Goal: Task Accomplishment & Management: Use online tool/utility

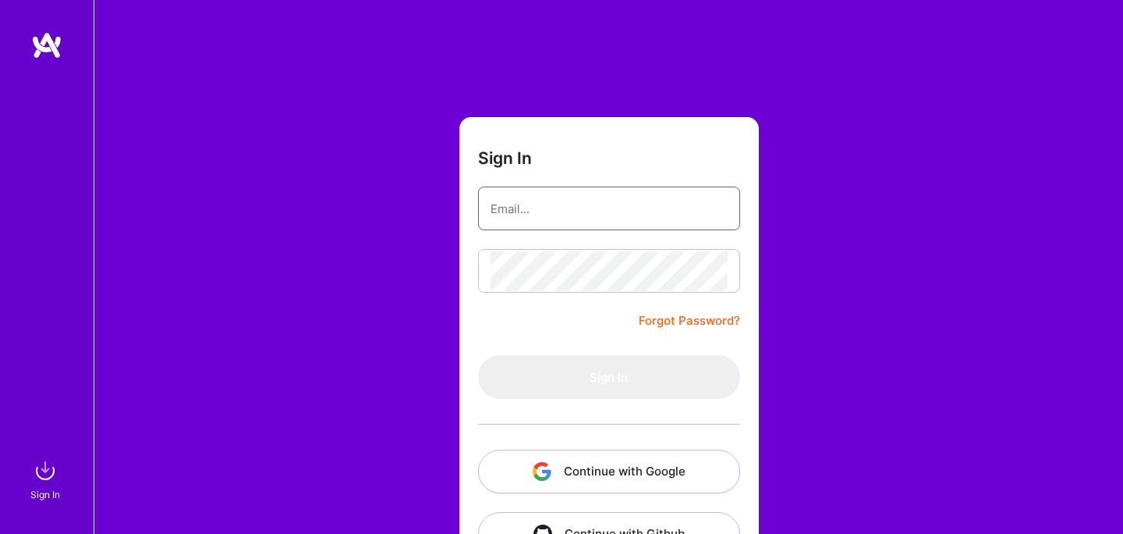
type input "[PERSON_NAME][EMAIL_ADDRESS][PERSON_NAME][DOMAIN_NAME]"
click at [567, 295] on form "Sign In [PERSON_NAME][EMAIL_ADDRESS][PERSON_NAME][DOMAIN_NAME] Forgot Password?…" at bounding box center [610, 345] width 300 height 457
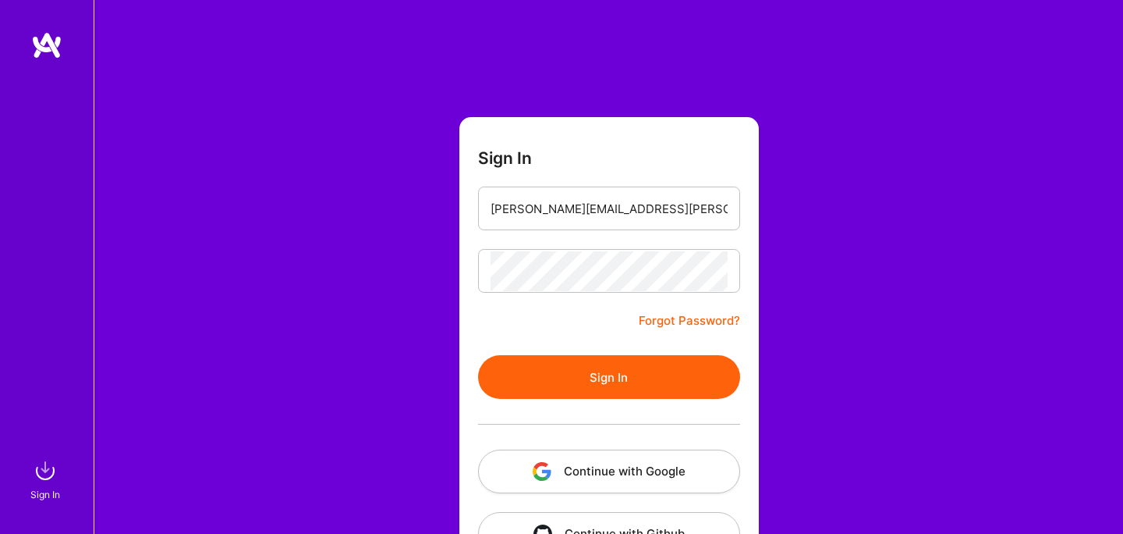
click at [604, 357] on button "Sign In" at bounding box center [609, 377] width 262 height 44
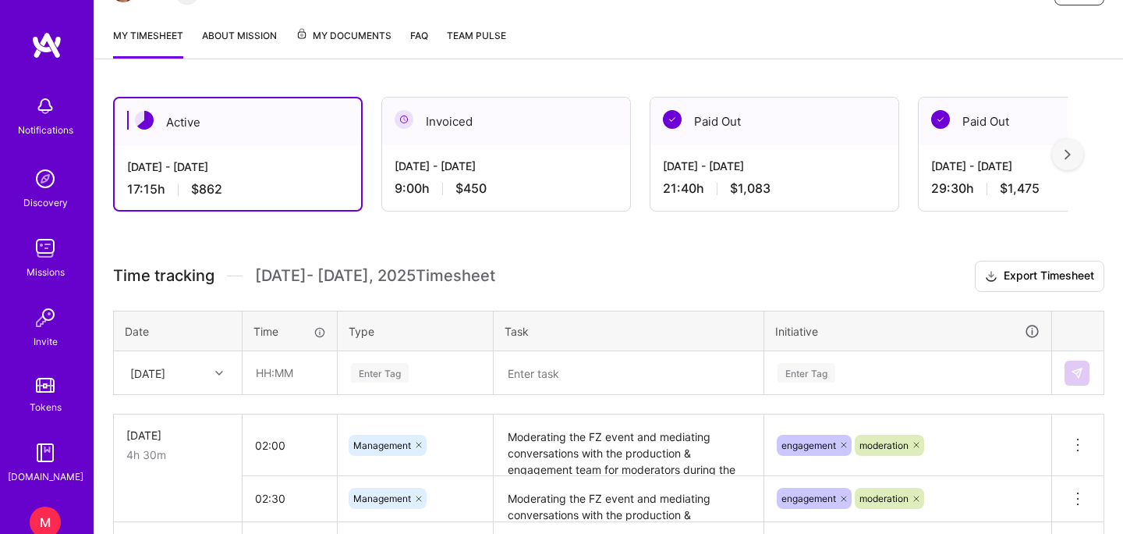
scroll to position [189, 0]
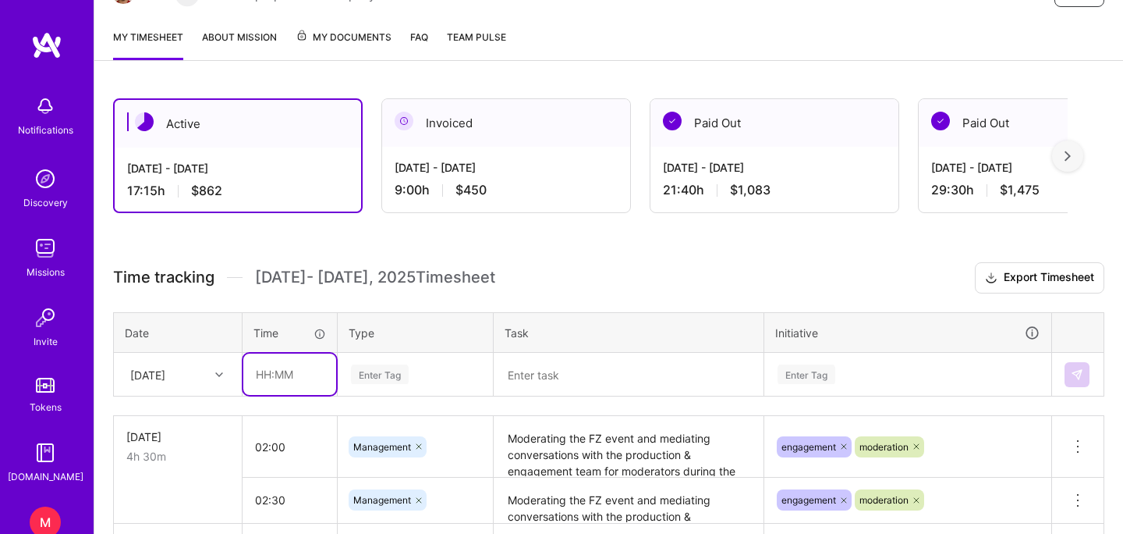
click at [266, 371] on input "text" at bounding box center [289, 373] width 93 height 41
type input "02:50"
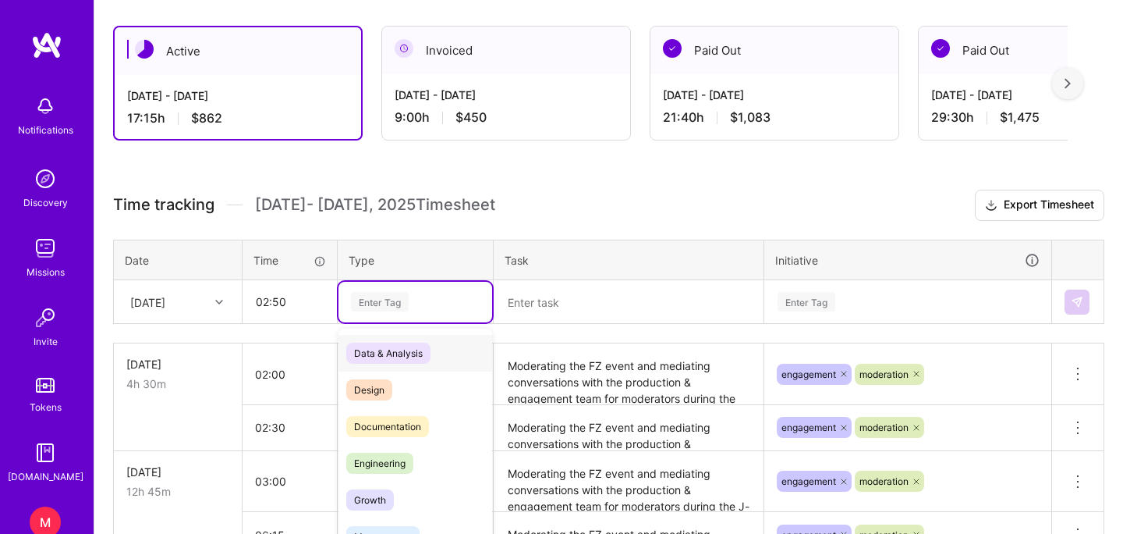
click at [390, 322] on div "option Data & Analysis focused, 0 of 2. 17 results available. Use Up and Down t…" at bounding box center [416, 302] width 154 height 41
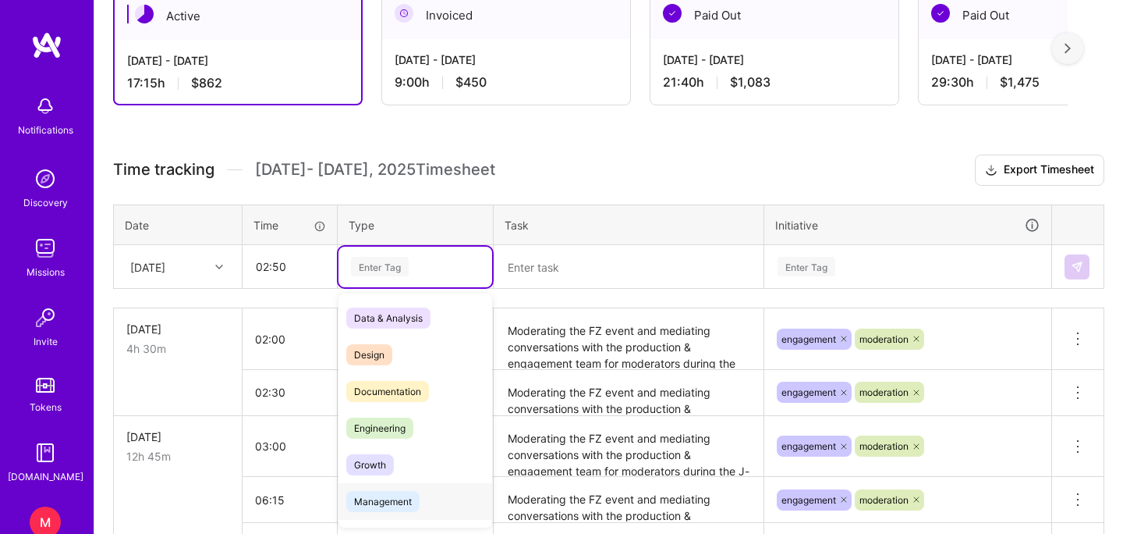
click at [394, 512] on div "Management" at bounding box center [416, 501] width 154 height 37
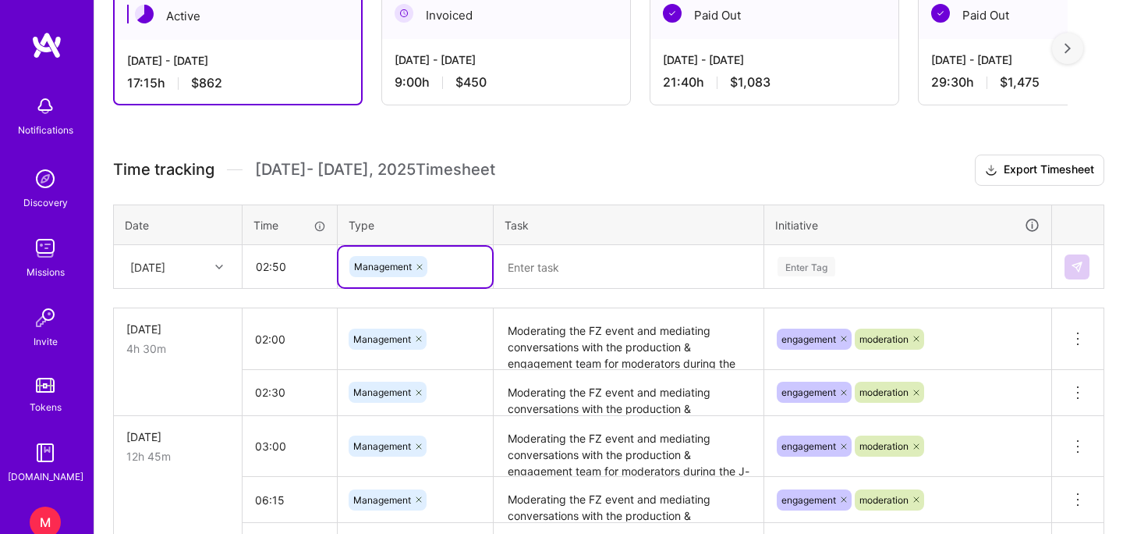
click at [596, 340] on textarea "Moderating the FZ event and mediating conversations with the production & engag…" at bounding box center [628, 339] width 267 height 59
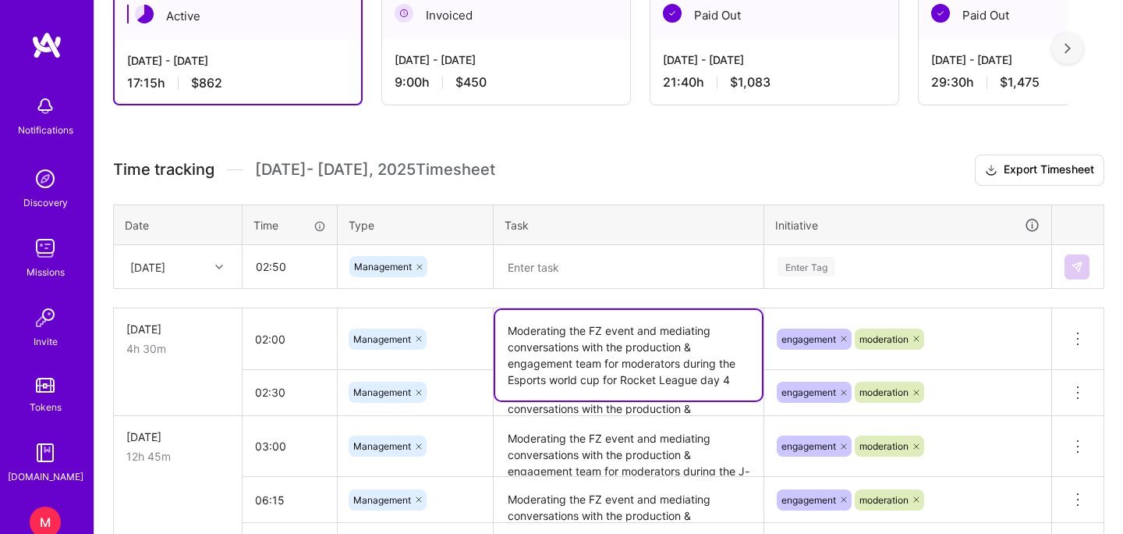
click at [596, 340] on textarea "Moderating the FZ event and mediating conversations with the production & engag…" at bounding box center [628, 355] width 267 height 91
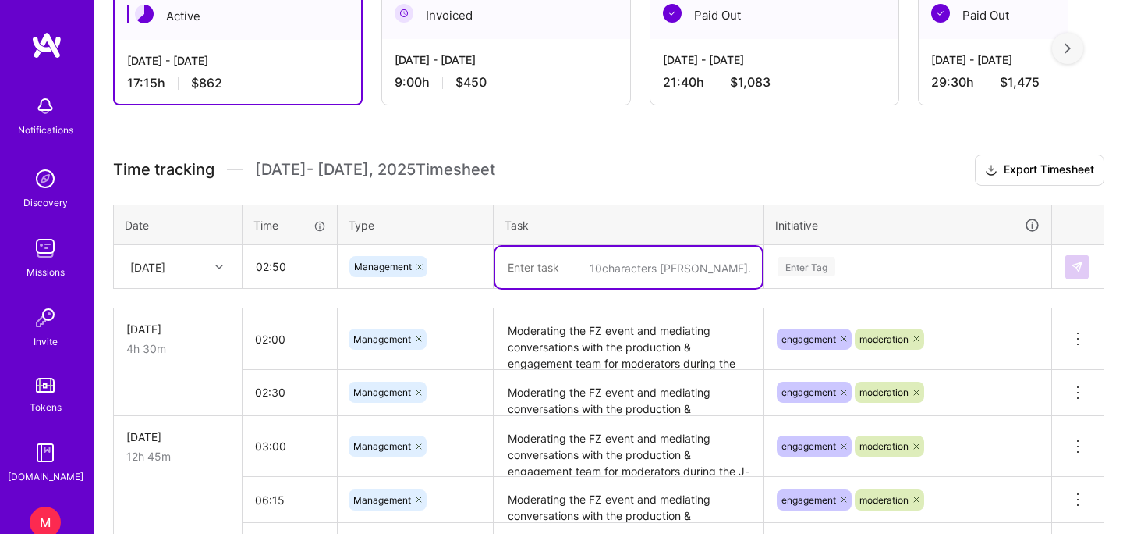
click at [541, 266] on textarea at bounding box center [628, 267] width 267 height 41
paste textarea "Moderating the FZ event and mediating conversations with the production & engag…"
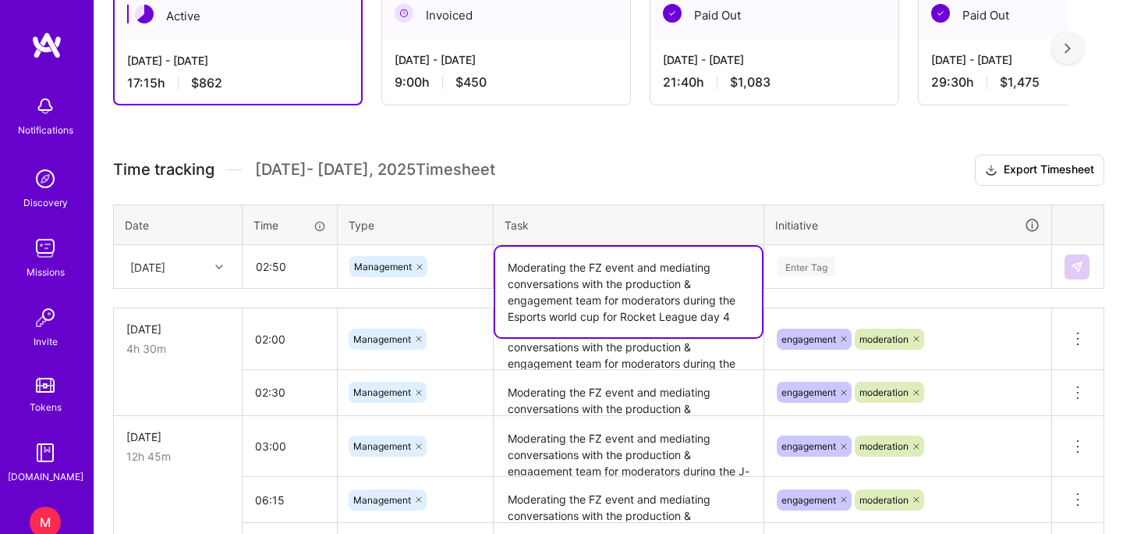
drag, startPoint x: 740, startPoint y: 314, endPoint x: 499, endPoint y: 318, distance: 240.3
click at [499, 318] on textarea "Moderating the FZ event and mediating conversations with the production & engag…" at bounding box center [628, 292] width 267 height 91
type textarea "Moderating the FZ event and mediating conversations with the production & engag…"
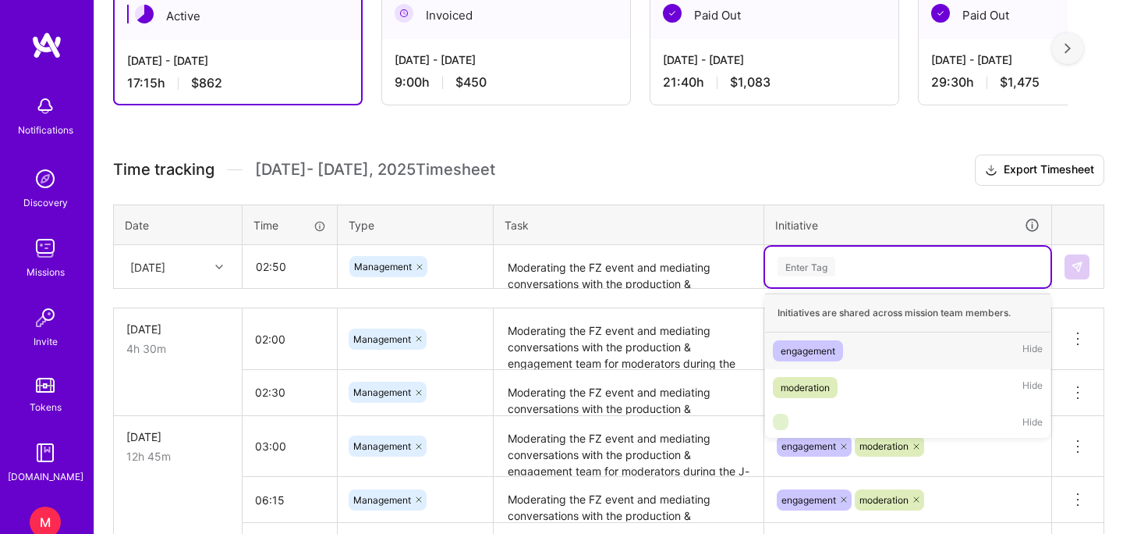
click at [854, 264] on div "Enter Tag" at bounding box center [908, 267] width 264 height 20
click at [798, 348] on div "engagement" at bounding box center [808, 350] width 55 height 16
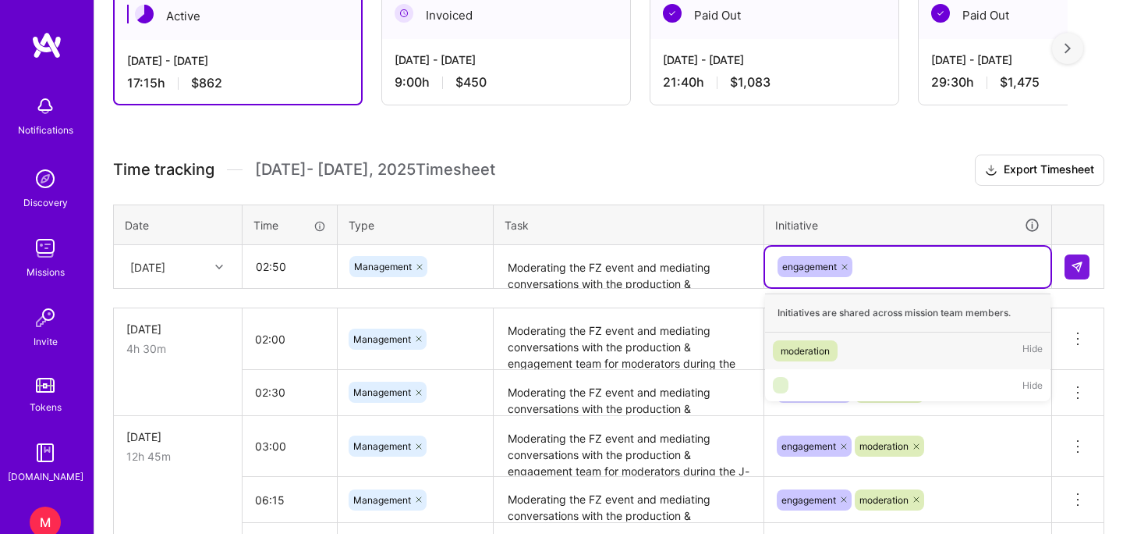
click at [878, 274] on div "engagement" at bounding box center [908, 266] width 264 height 24
click at [804, 348] on div "moderation" at bounding box center [805, 350] width 49 height 16
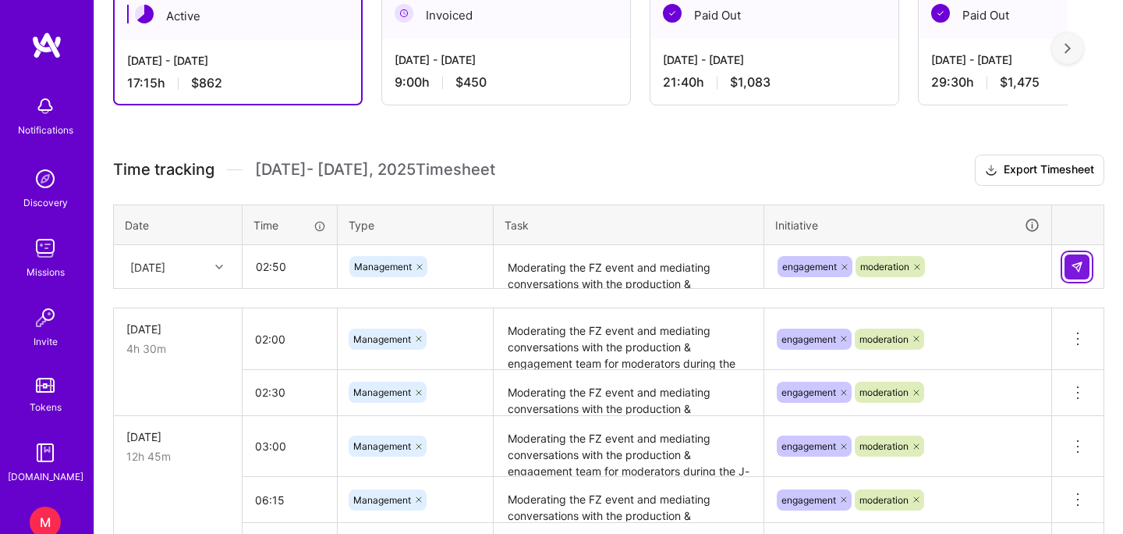
click at [1073, 269] on img at bounding box center [1077, 267] width 12 height 12
